Goal: Information Seeking & Learning: Understand process/instructions

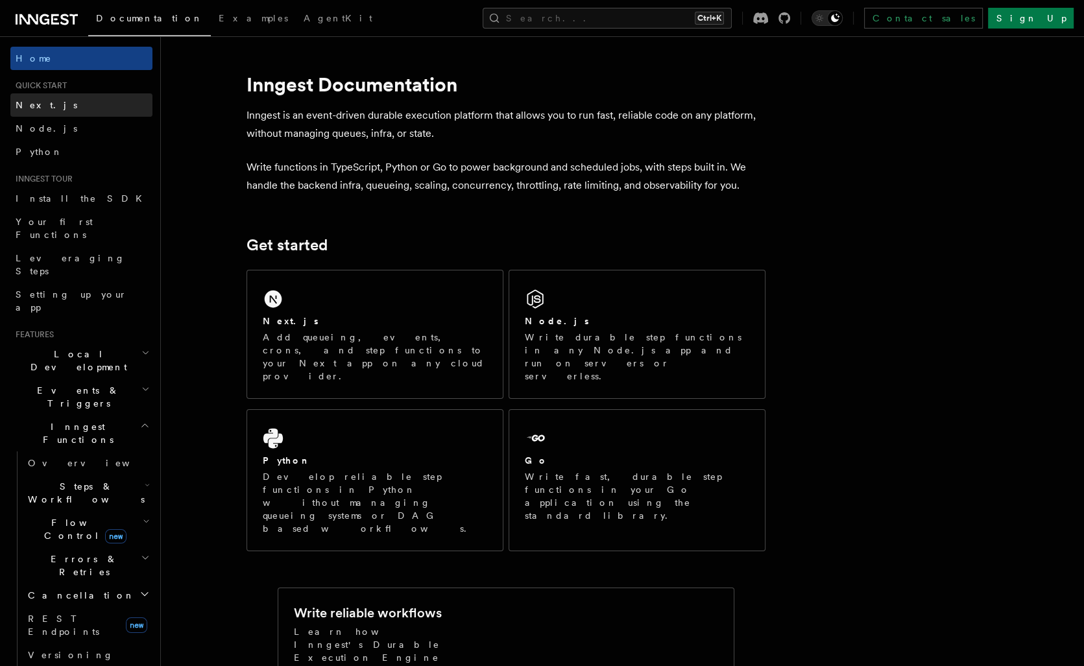
click at [31, 110] on span "Next.js" at bounding box center [47, 105] width 62 height 13
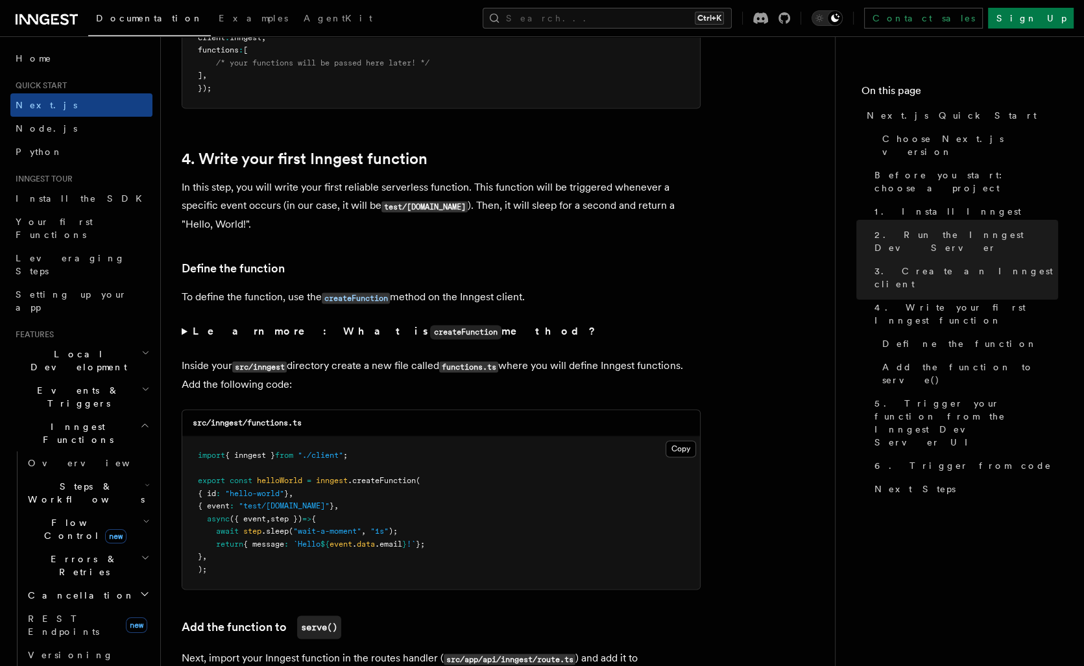
scroll to position [2072, 0]
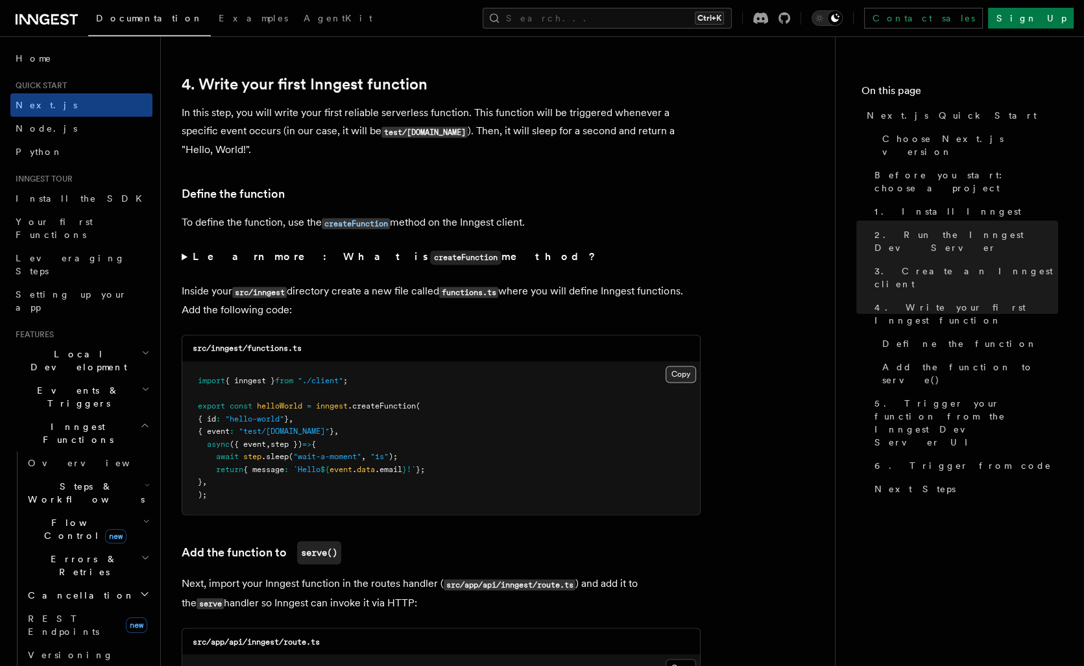
click at [688, 381] on button "Copy Copied" at bounding box center [681, 374] width 30 height 17
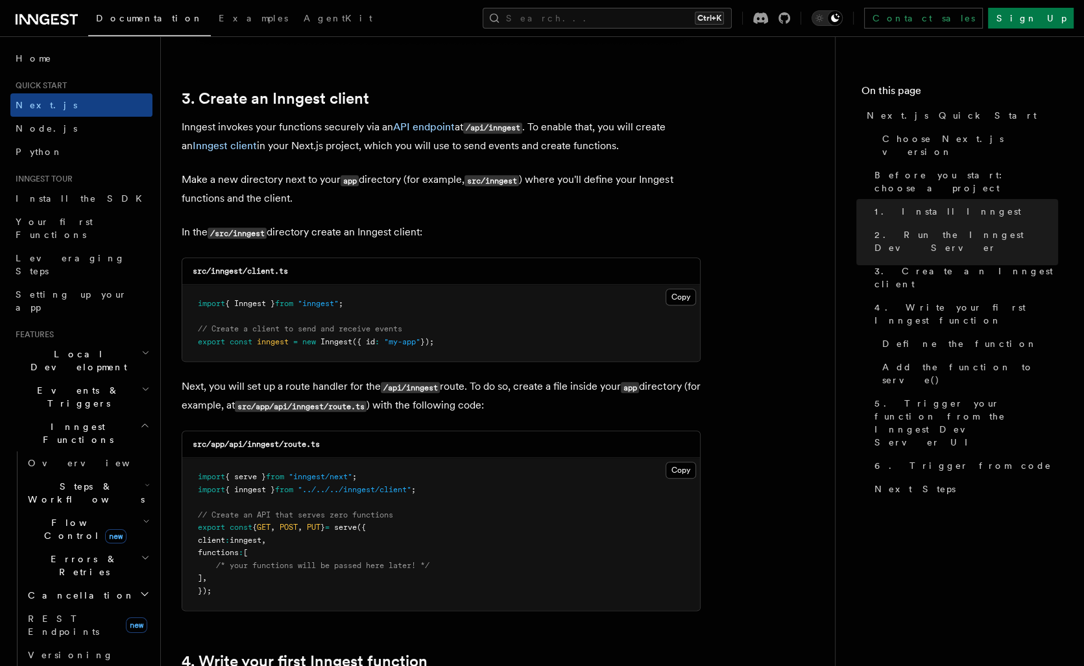
scroll to position [1493, 0]
click at [678, 479] on button "Copy Copied" at bounding box center [681, 471] width 30 height 17
